Goal: Transaction & Acquisition: Purchase product/service

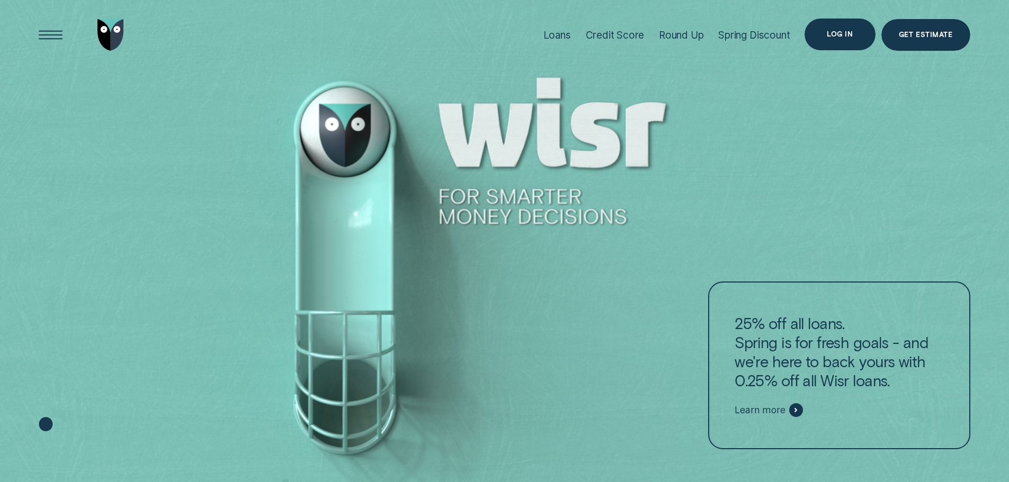
click at [842, 38] on div "Log in" at bounding box center [839, 35] width 70 height 32
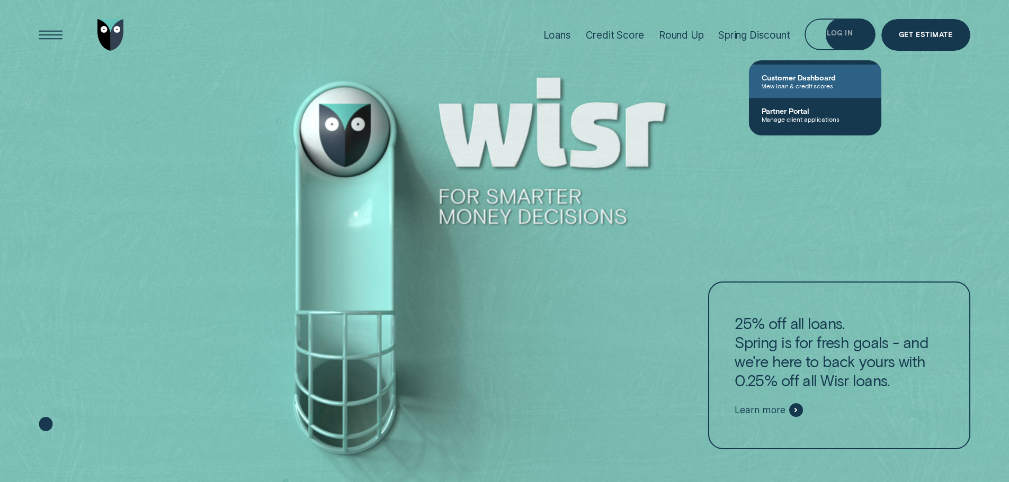
click at [791, 78] on span "Customer Dashboard" at bounding box center [815, 77] width 107 height 9
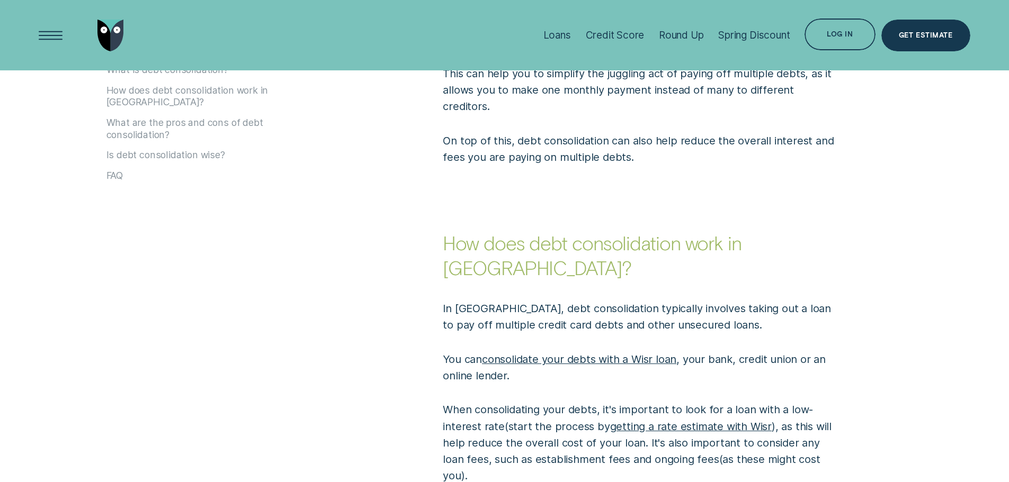
scroll to position [636, 0]
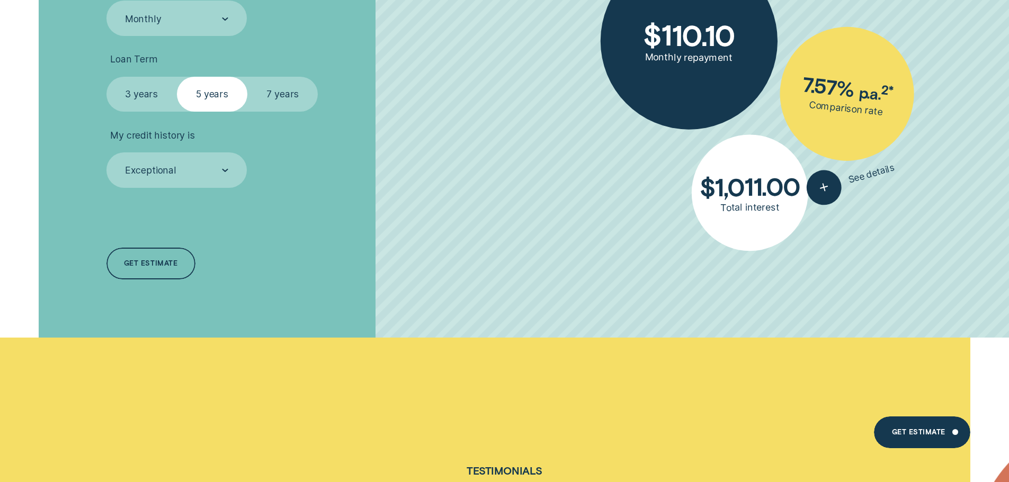
scroll to position [3601, 0]
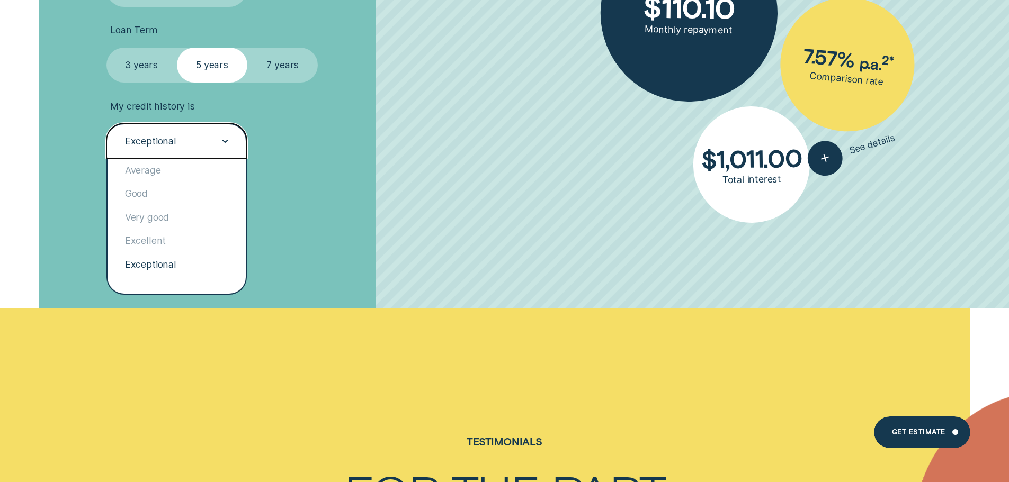
click at [168, 137] on div "Exceptional" at bounding box center [150, 142] width 51 height 12
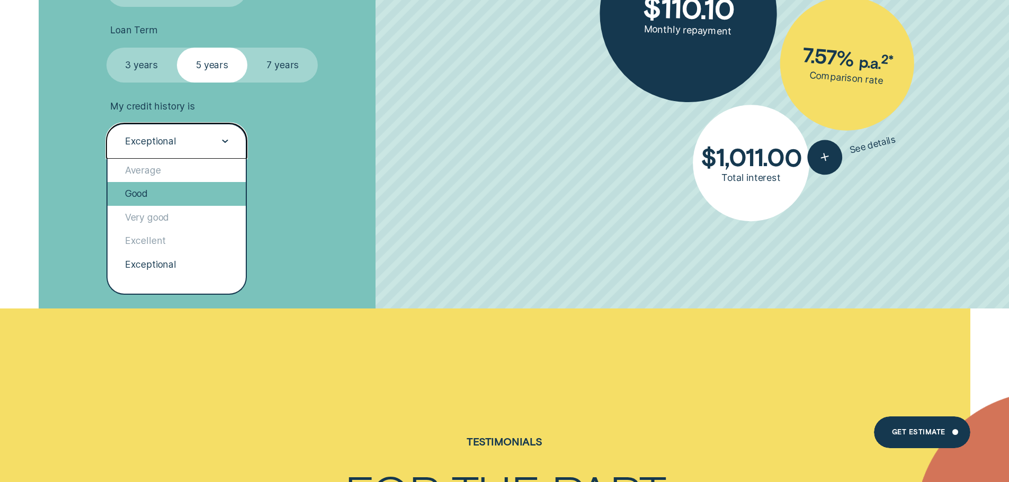
click at [173, 184] on div "Good" at bounding box center [177, 193] width 139 height 23
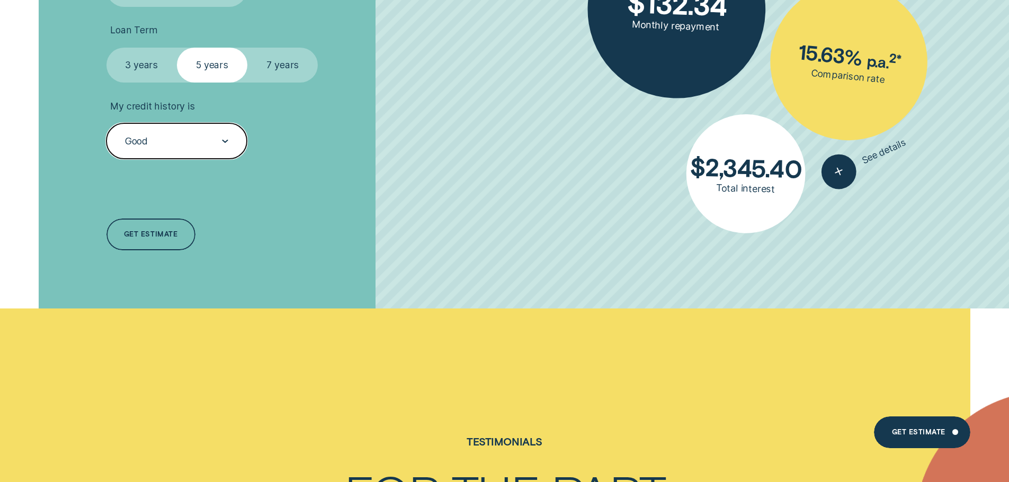
click at [179, 140] on div "Good" at bounding box center [176, 141] width 104 height 13
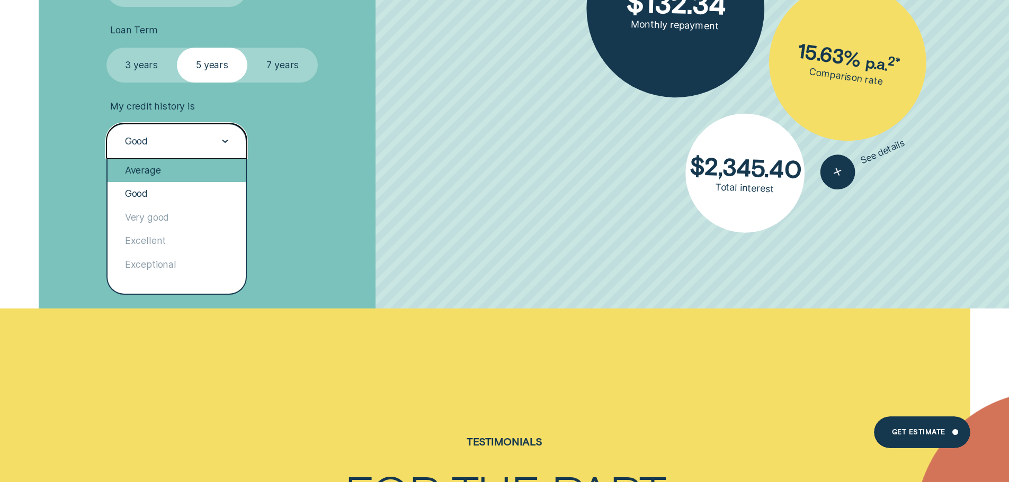
click at [175, 174] on div "Average" at bounding box center [177, 170] width 139 height 23
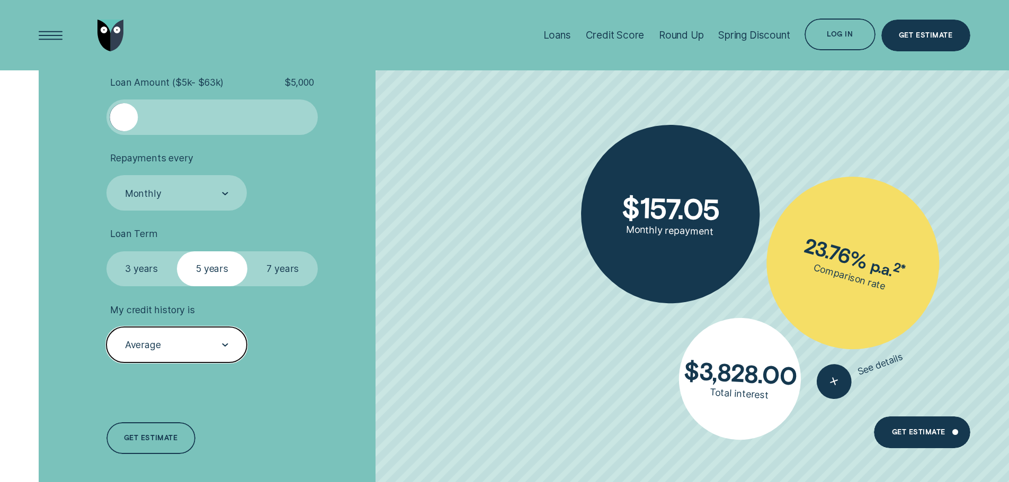
scroll to position [3283, 0]
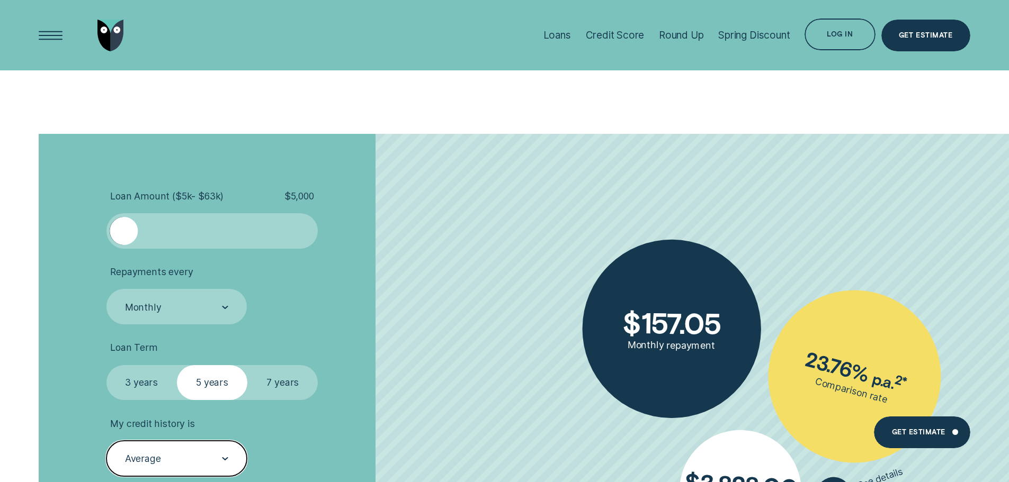
click at [114, 220] on div at bounding box center [124, 231] width 28 height 28
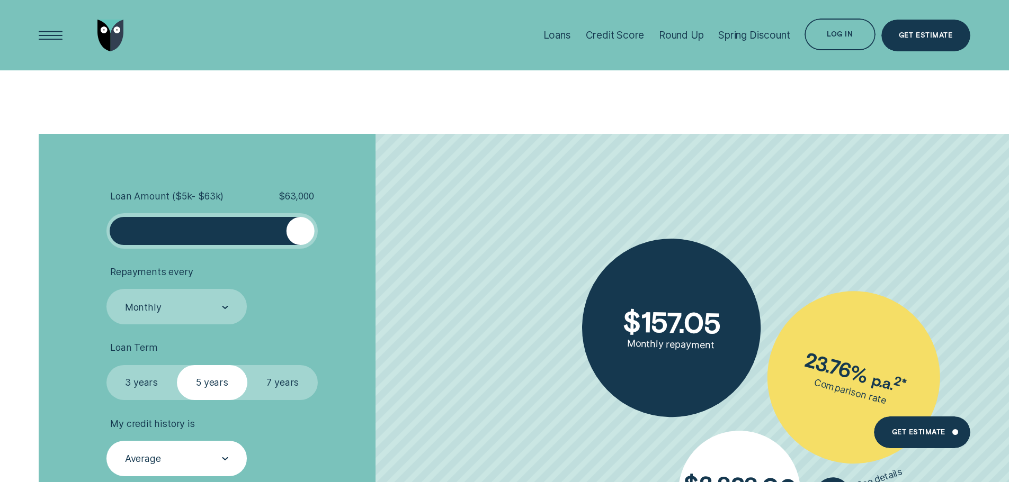
drag, startPoint x: 126, startPoint y: 231, endPoint x: 360, endPoint y: 227, distance: 234.1
click at [360, 227] on li "Loan Amount ( $5k - $63k ) $ 63,000" at bounding box center [268, 220] width 325 height 58
click at [398, 215] on li "Loan Amount ( $5k - $63k ) $ 63,000" at bounding box center [268, 220] width 325 height 58
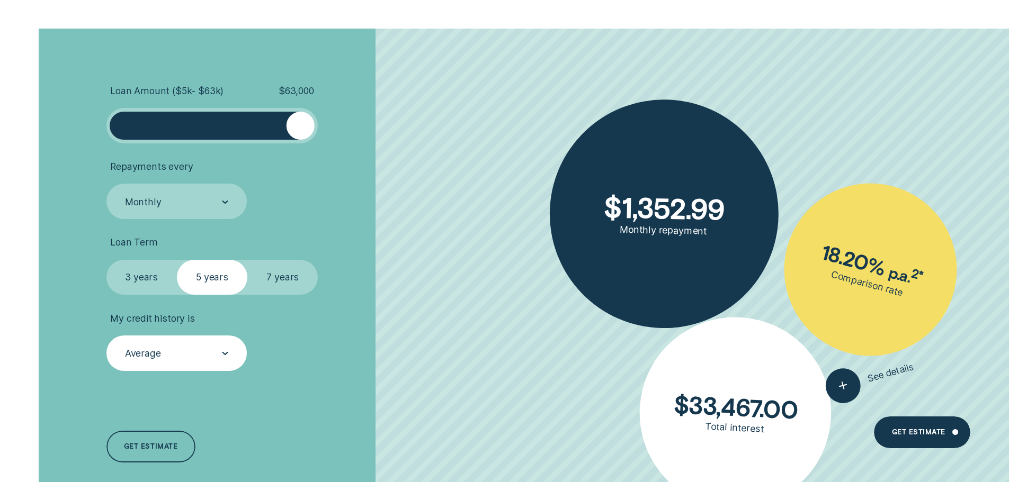
scroll to position [3389, 0]
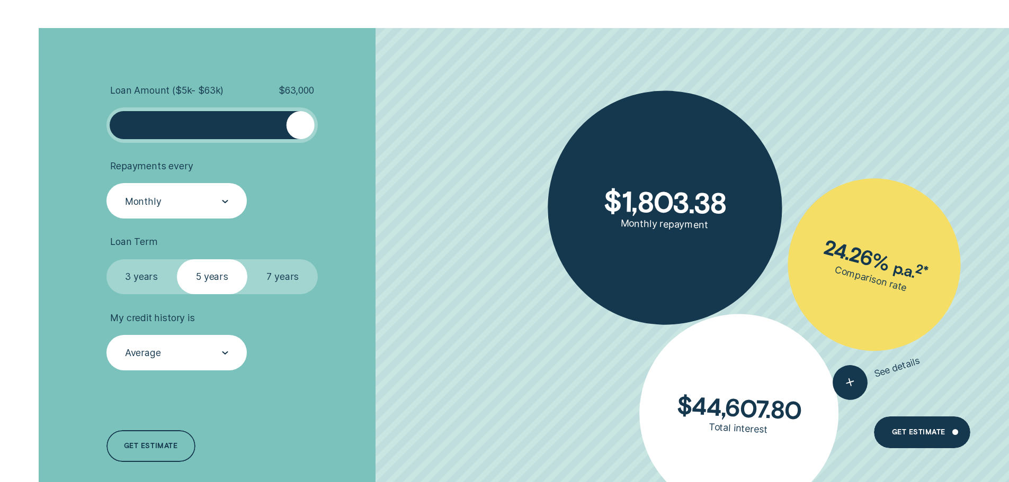
click at [203, 201] on div "Monthly" at bounding box center [176, 201] width 104 height 13
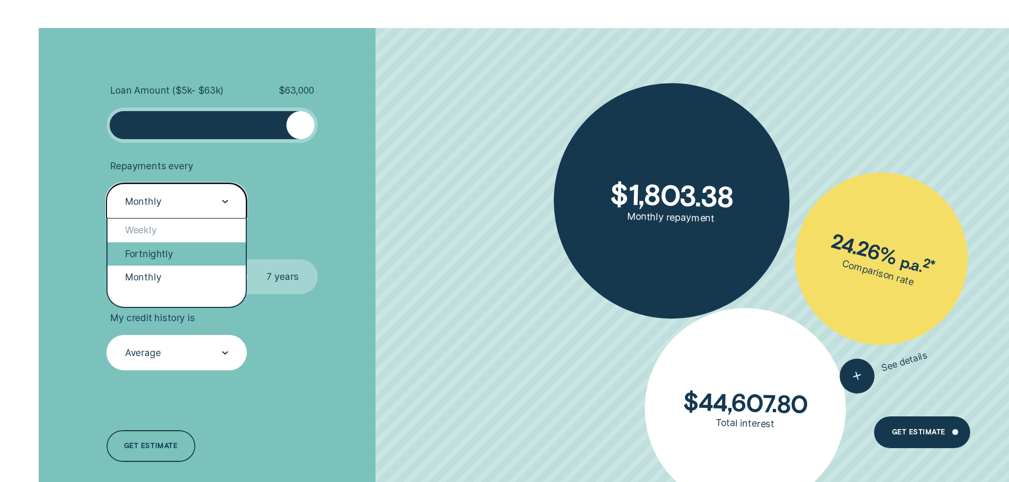
click at [192, 258] on div "Fortnightly" at bounding box center [177, 254] width 139 height 23
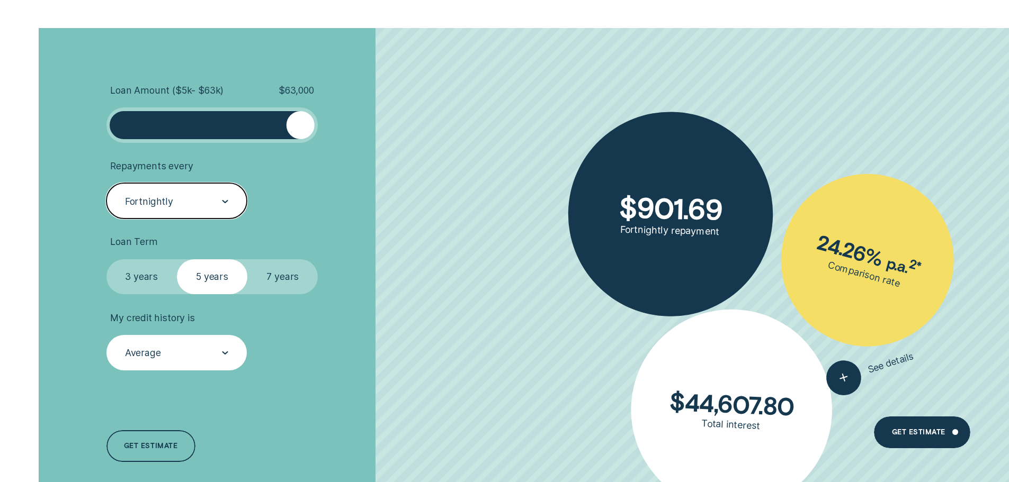
click at [425, 212] on li "Repayments every option Fortnightly, selected. Select is focused , press Down t…" at bounding box center [268, 189] width 325 height 58
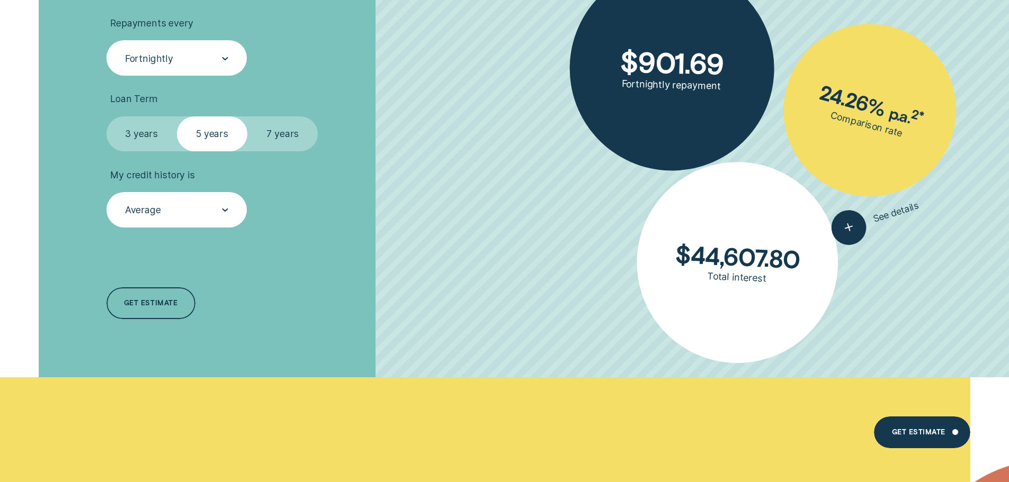
scroll to position [3548, 0]
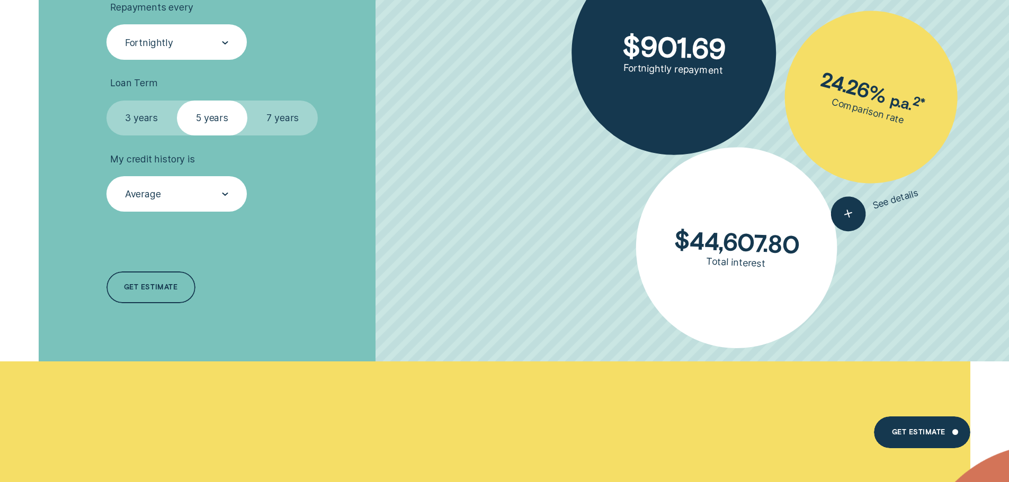
click at [189, 192] on div "Average" at bounding box center [176, 194] width 104 height 13
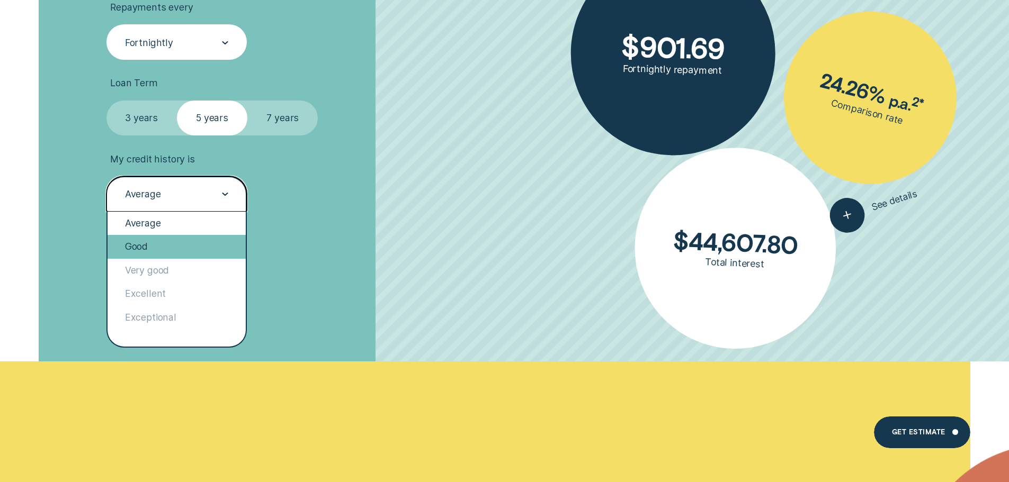
click at [172, 240] on div "Good" at bounding box center [177, 246] width 139 height 23
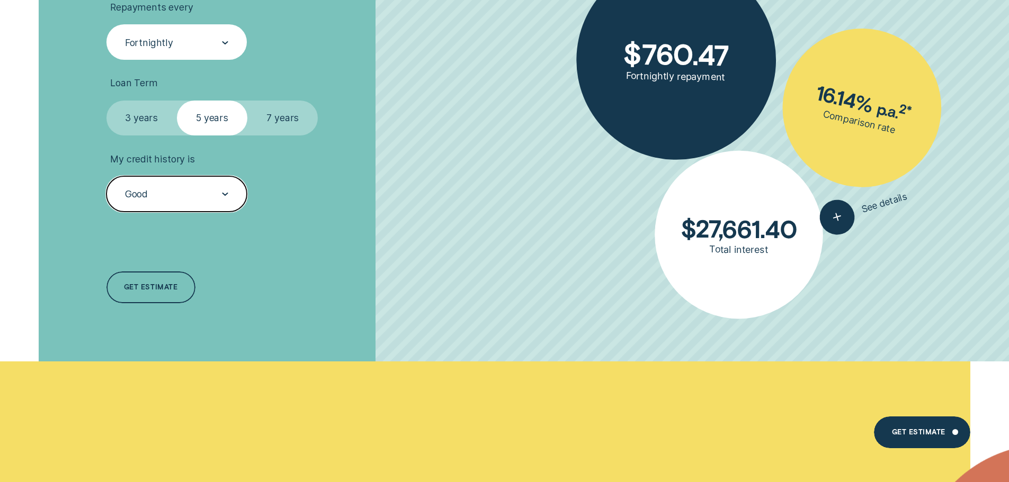
click at [189, 194] on div "Good" at bounding box center [176, 194] width 104 height 13
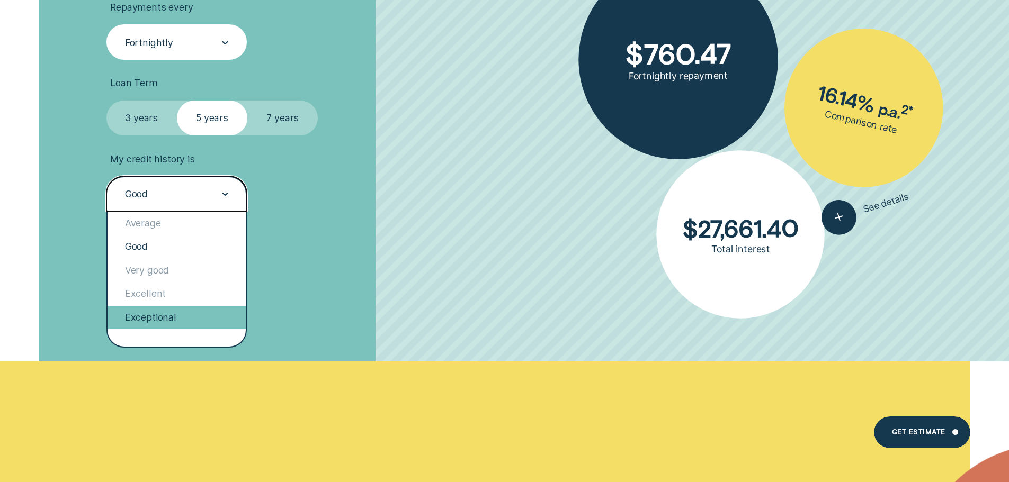
click at [192, 312] on div "Exceptional" at bounding box center [177, 317] width 139 height 23
